Goal: Complete application form

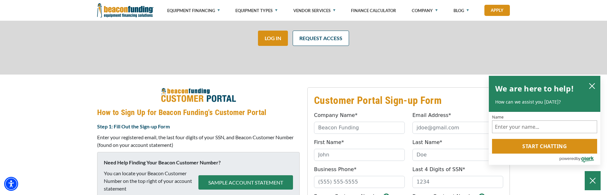
scroll to position [199, 0]
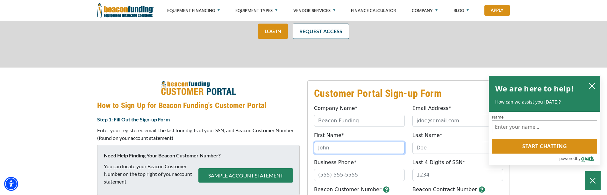
click at [352, 149] on input "First Name*" at bounding box center [359, 148] width 91 height 12
type input "[PERSON_NAME]"
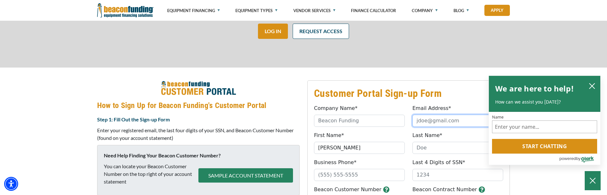
type input "[EMAIL_ADDRESS][DOMAIN_NAME]"
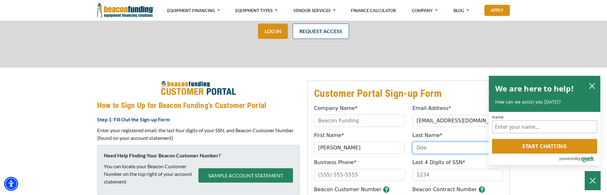
type input "[PERSON_NAME]"
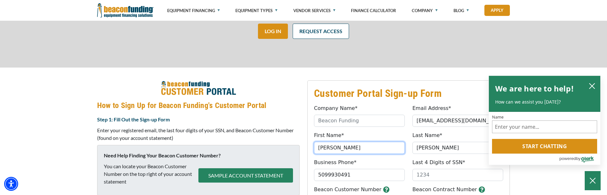
type input "[PHONE_NUMBER]"
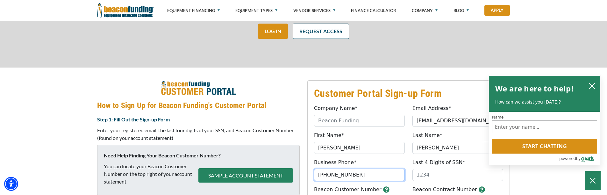
drag, startPoint x: 353, startPoint y: 175, endPoint x: 332, endPoint y: 170, distance: 21.5
click at [332, 153] on input "[PHONE_NUMBER]" at bounding box center [359, 175] width 91 height 12
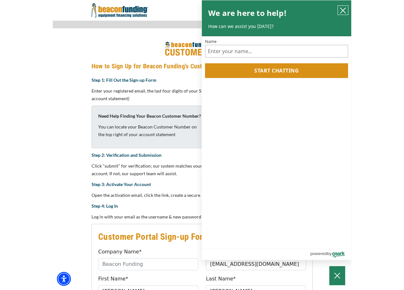
scroll to position [239, 0]
